Goal: Task Accomplishment & Management: Use online tool/utility

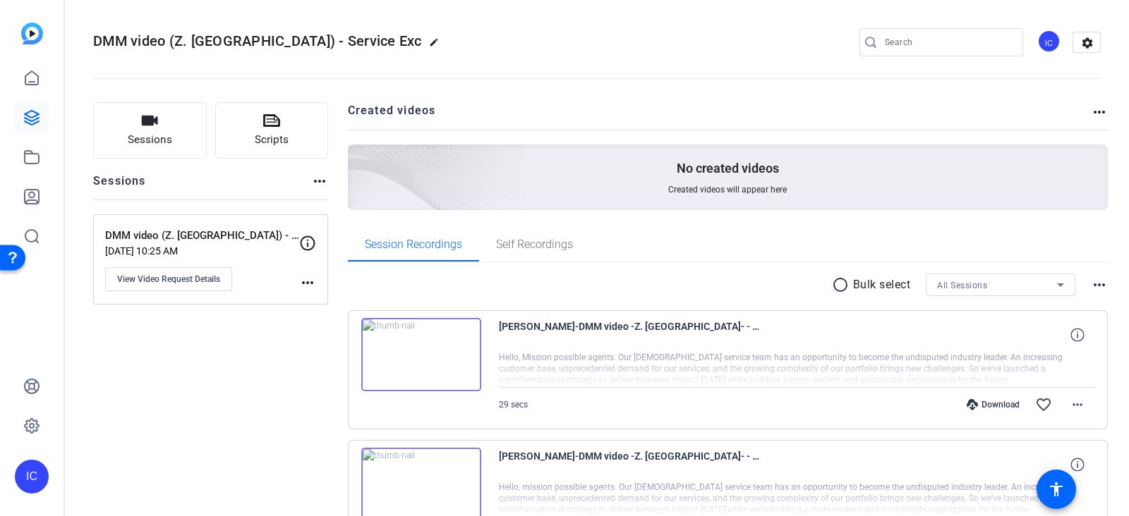
click at [24, 31] on img at bounding box center [32, 34] width 22 height 22
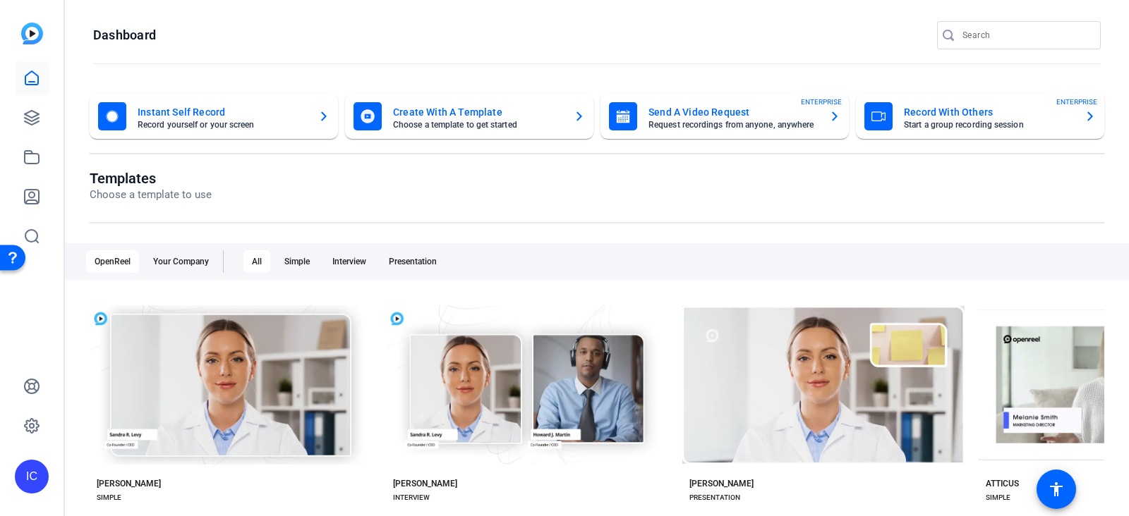
click at [713, 116] on mat-card-title "Send A Video Request" at bounding box center [732, 112] width 169 height 17
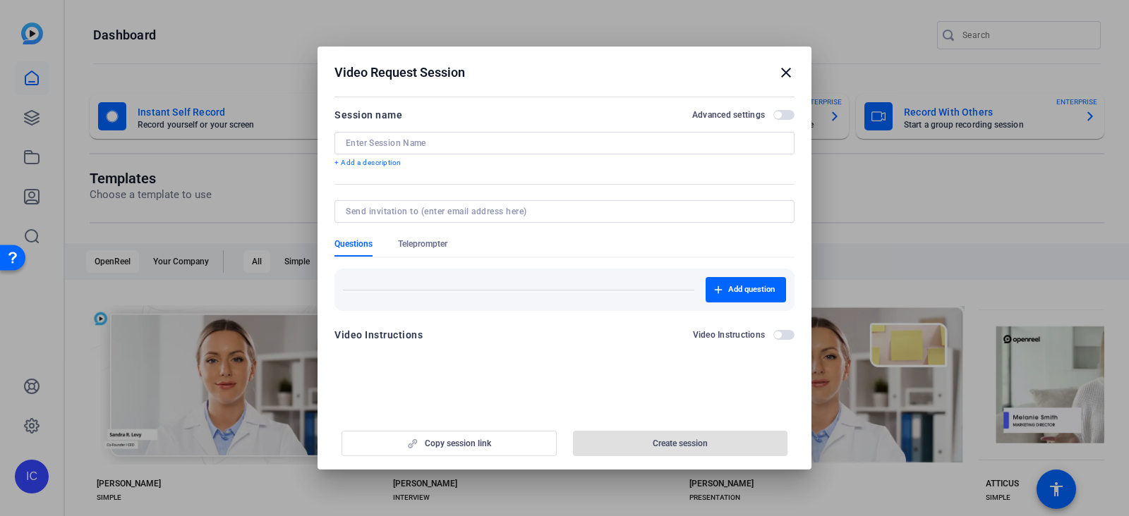
click at [537, 136] on div at bounding box center [564, 143] width 437 height 23
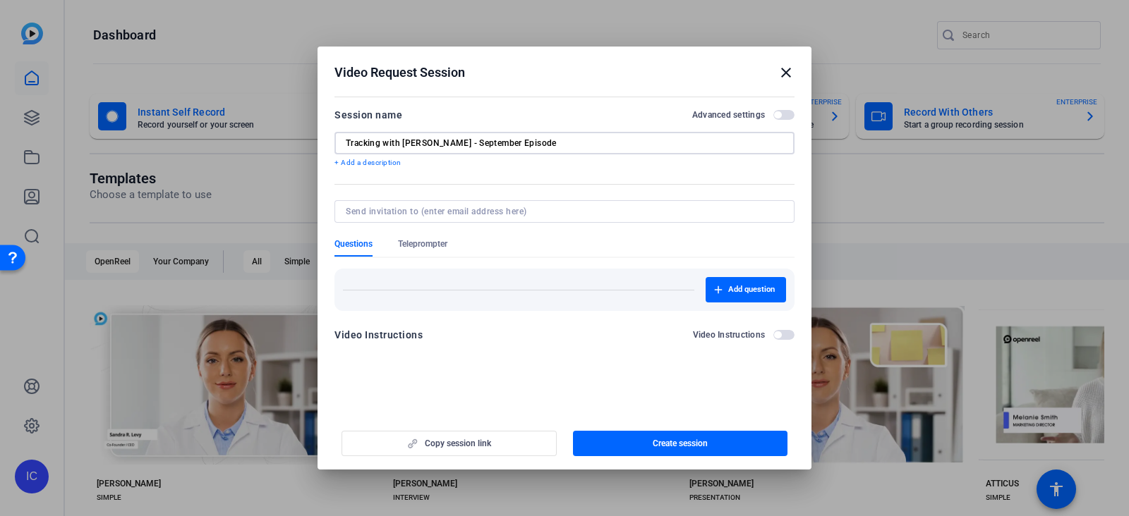
type input "Tracking with [PERSON_NAME] - September Episode"
click at [483, 441] on div "Copy session link Create session" at bounding box center [564, 439] width 460 height 36
click at [639, 446] on span "button" at bounding box center [680, 444] width 215 height 34
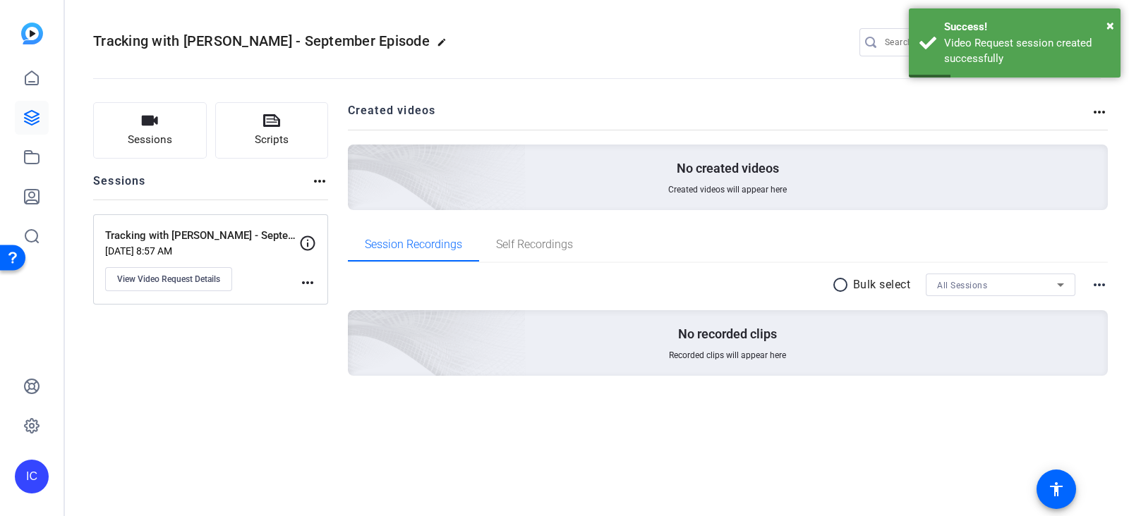
click at [304, 284] on mat-icon "more_horiz" at bounding box center [307, 282] width 17 height 17
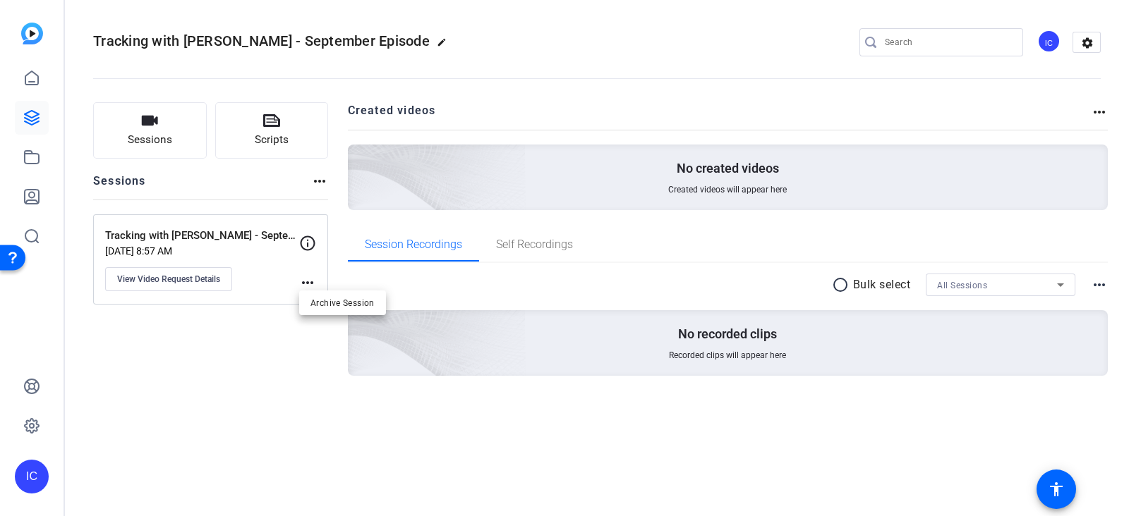
click at [188, 350] on div at bounding box center [564, 258] width 1129 height 516
click at [319, 174] on mat-icon "more_horiz" at bounding box center [319, 181] width 17 height 17
click at [138, 277] on div at bounding box center [564, 258] width 1129 height 516
click at [138, 277] on span "View Video Request Details" at bounding box center [168, 279] width 103 height 11
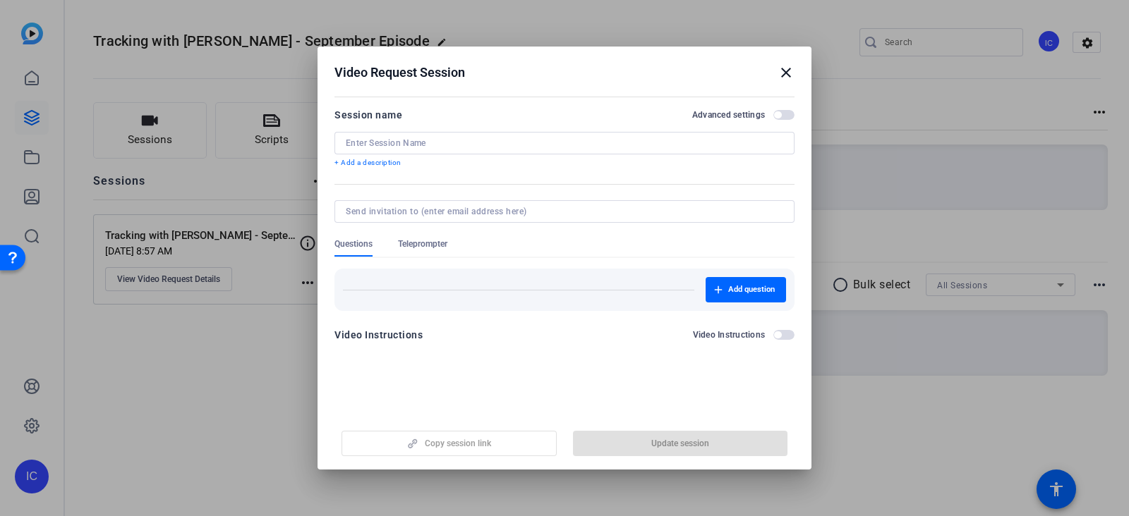
type input "Tracking with [PERSON_NAME] - September Episode"
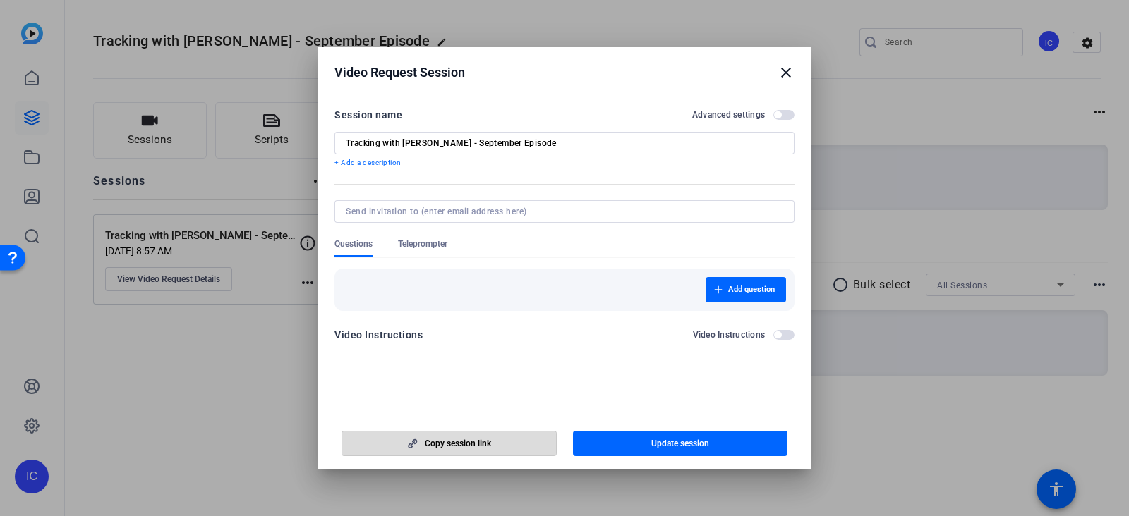
click at [444, 442] on span "Copy session link" at bounding box center [458, 443] width 66 height 11
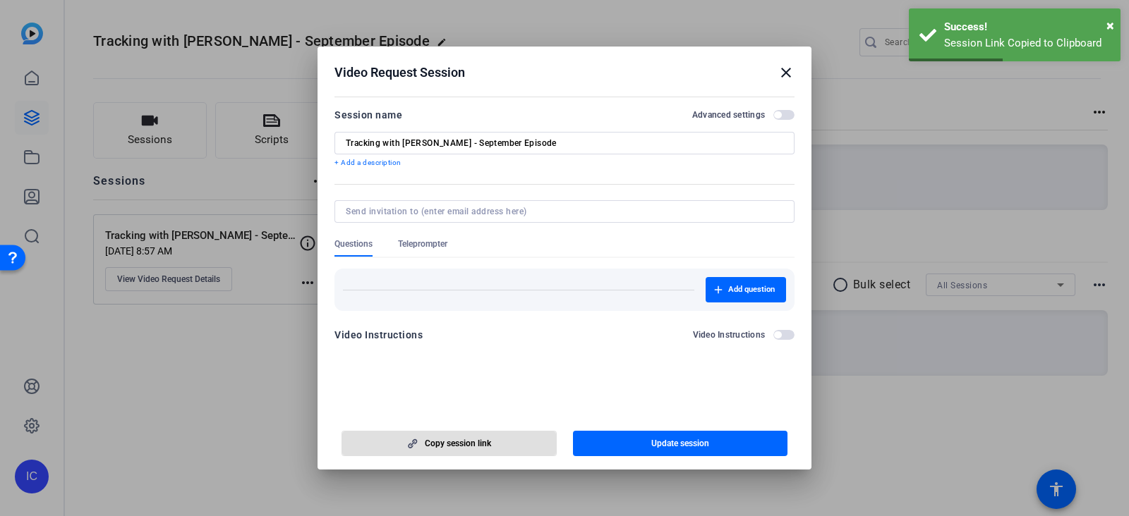
click at [228, 339] on div at bounding box center [564, 258] width 1129 height 516
click at [795, 69] on h2 "Video Request Session close" at bounding box center [564, 70] width 494 height 46
click at [787, 69] on mat-icon "close" at bounding box center [786, 72] width 17 height 17
